Goal: Find specific page/section: Find specific page/section

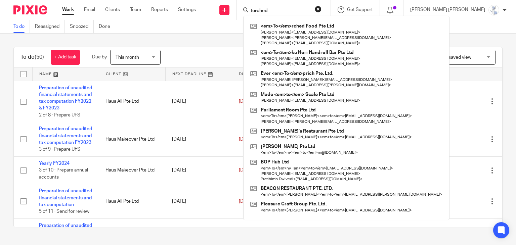
type input "torched"
click button "submit" at bounding box center [0, 0] width 0 height 0
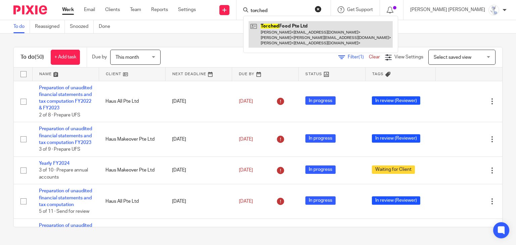
click at [317, 30] on link at bounding box center [321, 34] width 144 height 27
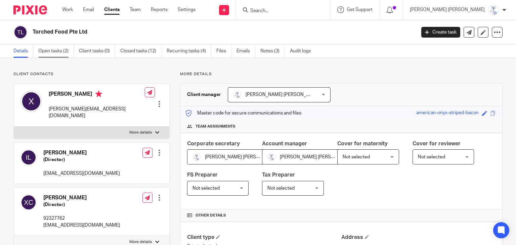
click at [58, 53] on link "Open tasks (2)" at bounding box center [56, 51] width 36 height 13
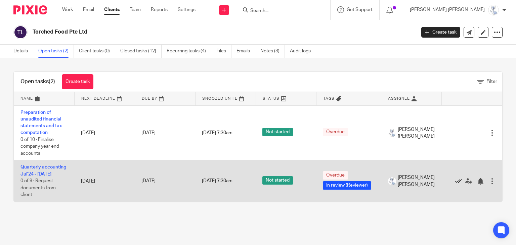
click at [455, 185] on icon at bounding box center [458, 181] width 7 height 7
